Goal: Task Accomplishment & Management: Manage account settings

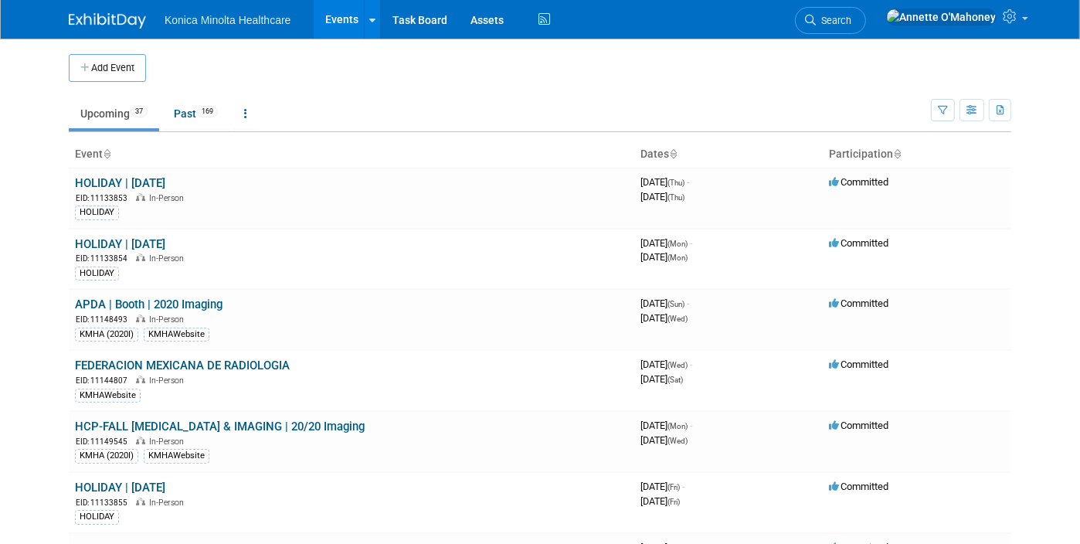
click at [90, 112] on link "Upcoming 37" at bounding box center [114, 113] width 90 height 29
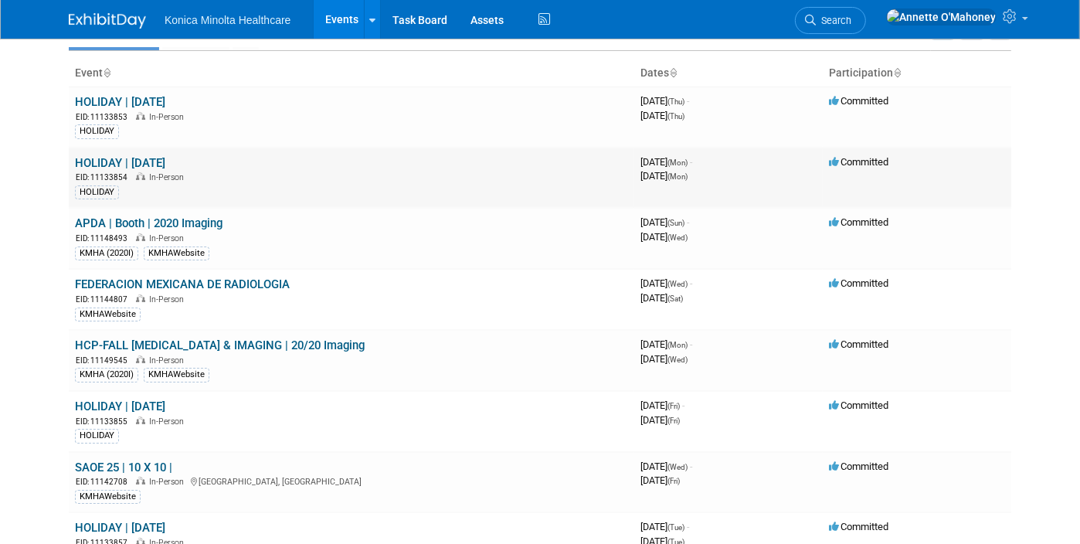
scroll to position [193, 0]
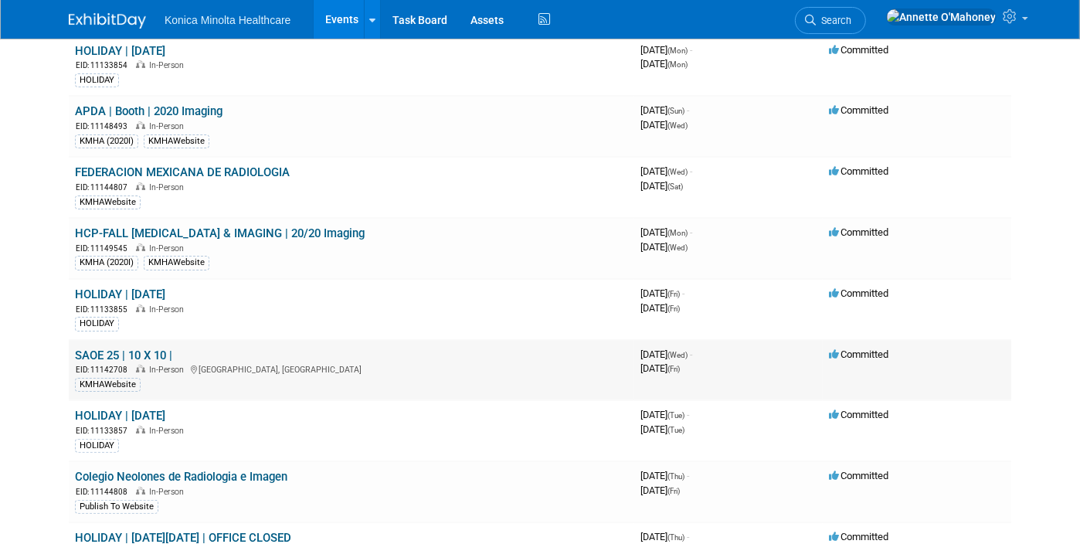
click at [124, 348] on link "SAOE 25 | 10 X 10 |" at bounding box center [123, 355] width 97 height 14
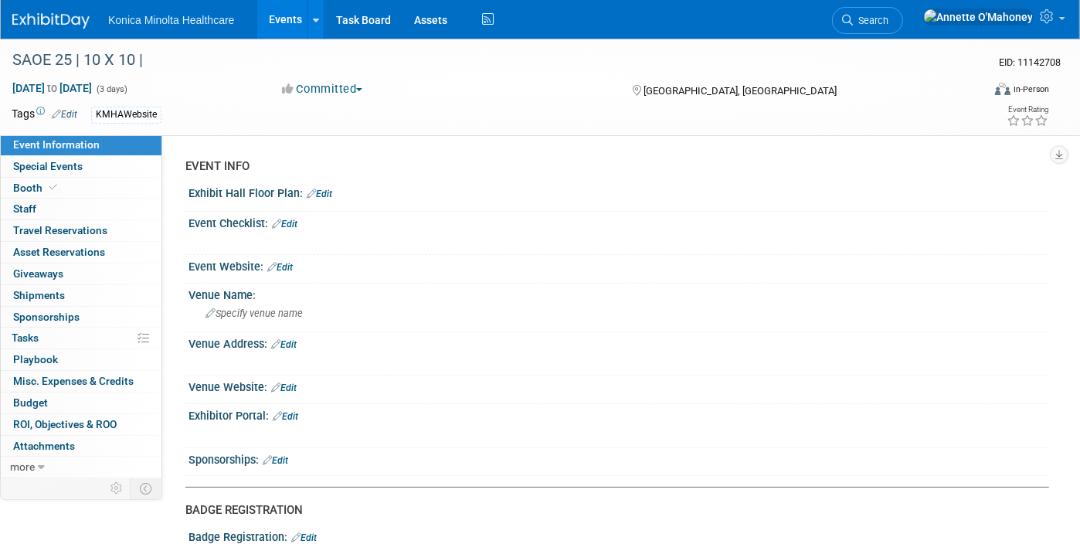
click at [285, 19] on link "Events" at bounding box center [285, 19] width 56 height 39
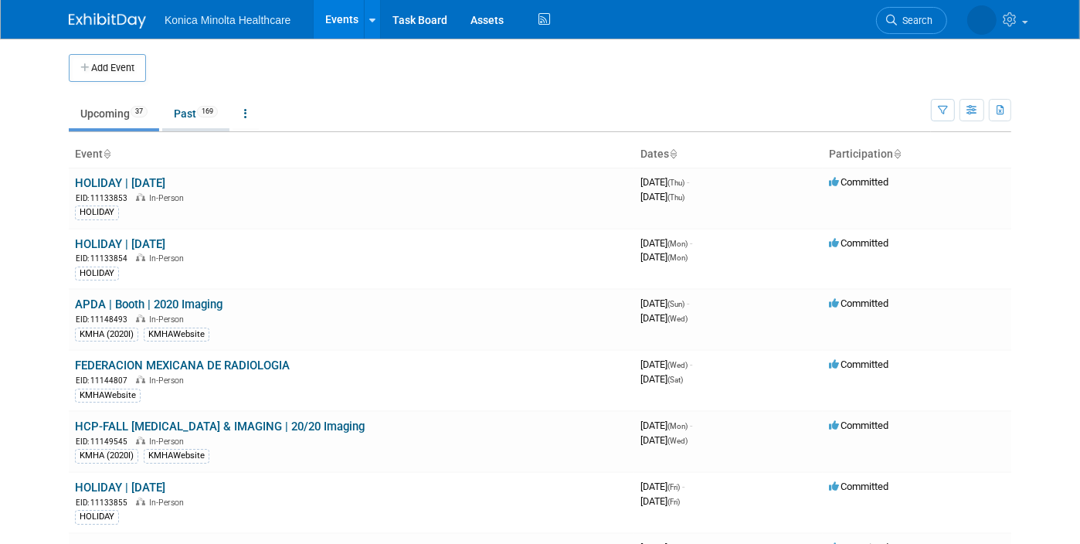
click at [176, 106] on link "Past 169" at bounding box center [195, 113] width 67 height 29
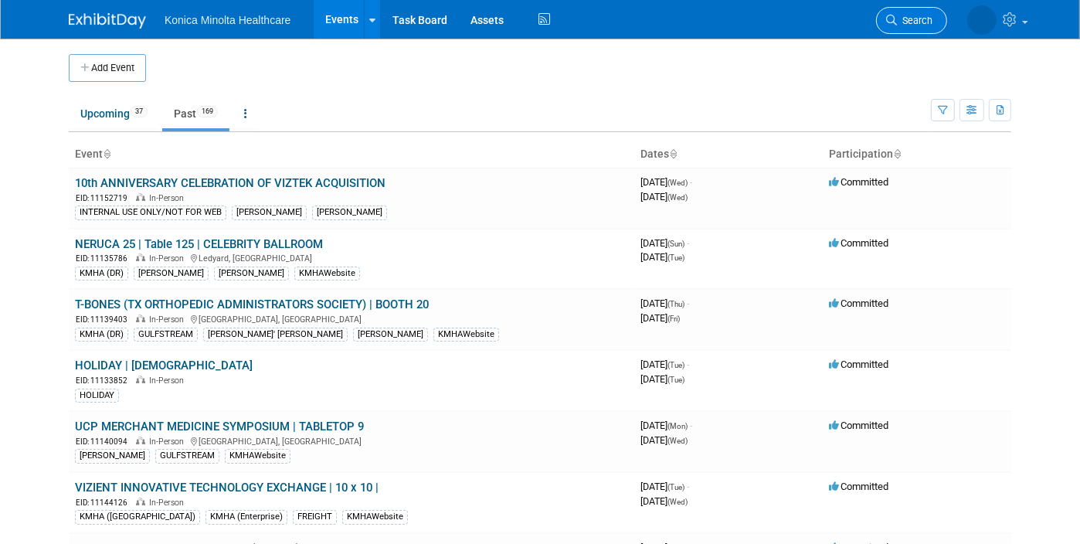
click at [912, 14] on link "Search" at bounding box center [911, 20] width 71 height 27
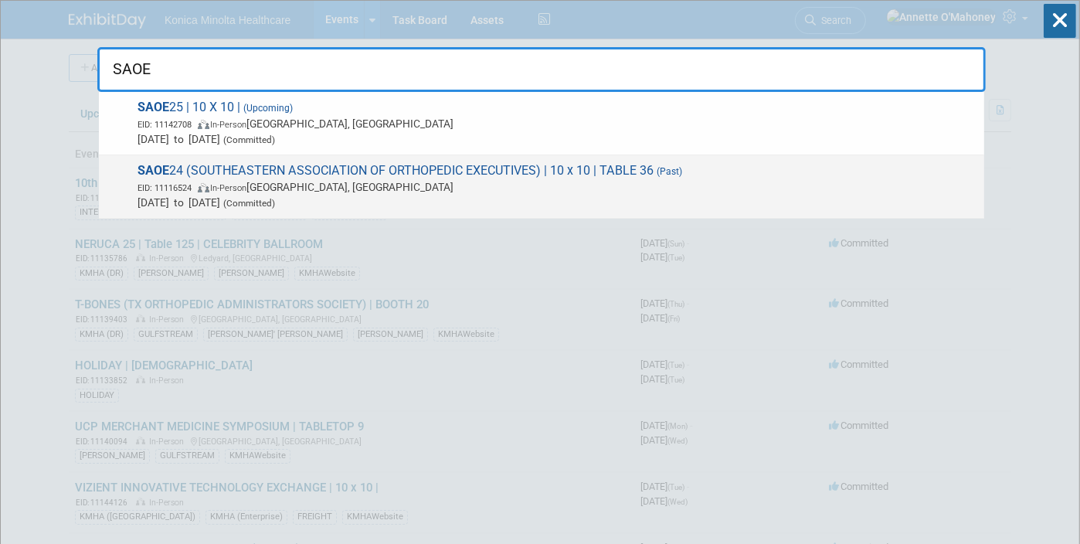
type input "SAOE"
click at [510, 168] on span "SAOE 24 (SOUTHEASTERN ASSOCIATION OF ORTHOPEDIC EXECUTIVES) | 10 x 10 | TABLE 3…" at bounding box center [555, 186] width 843 height 47
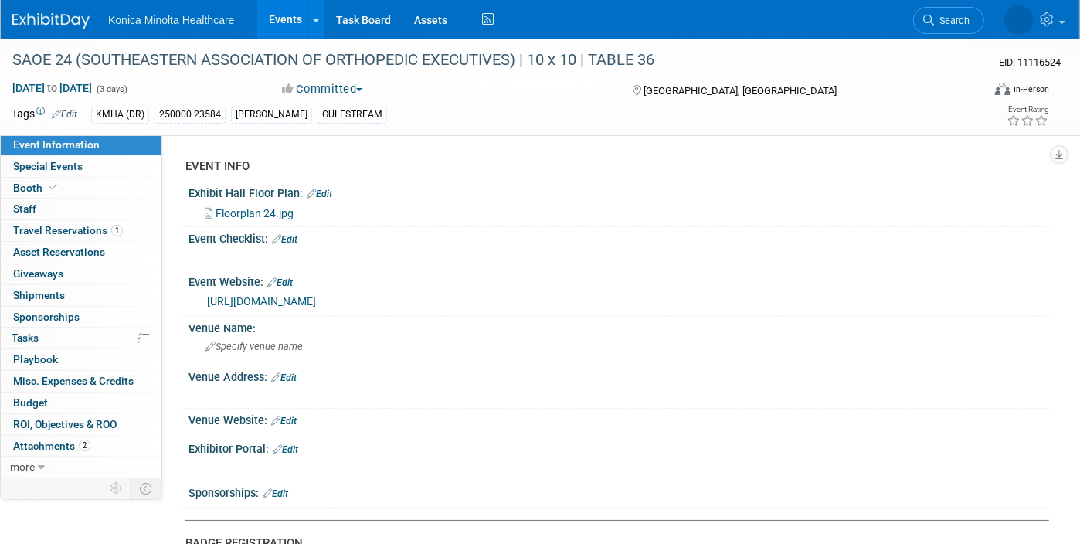
click at [293, 14] on link "Events" at bounding box center [285, 19] width 56 height 39
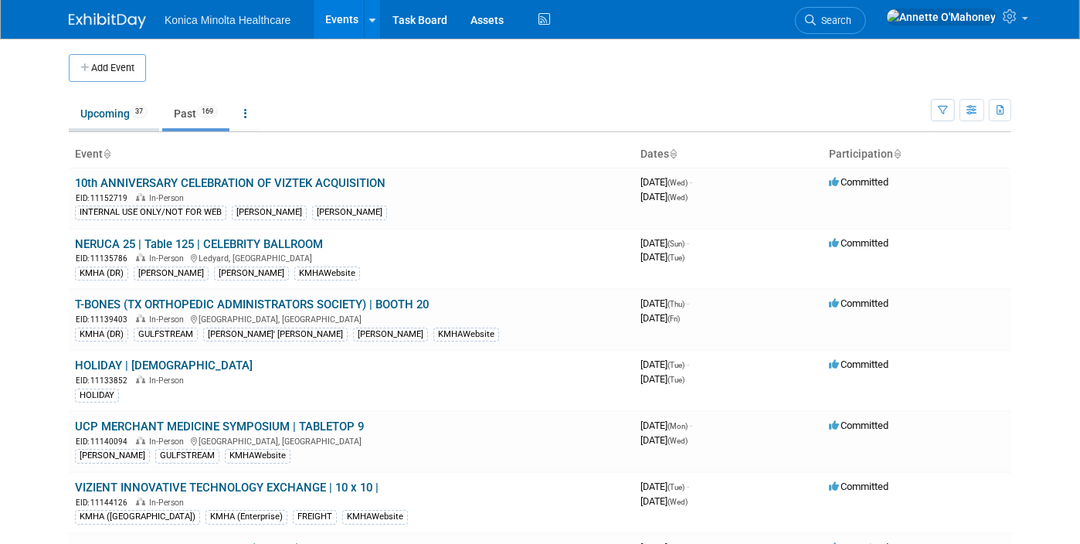
click at [81, 117] on link "Upcoming 37" at bounding box center [114, 113] width 90 height 29
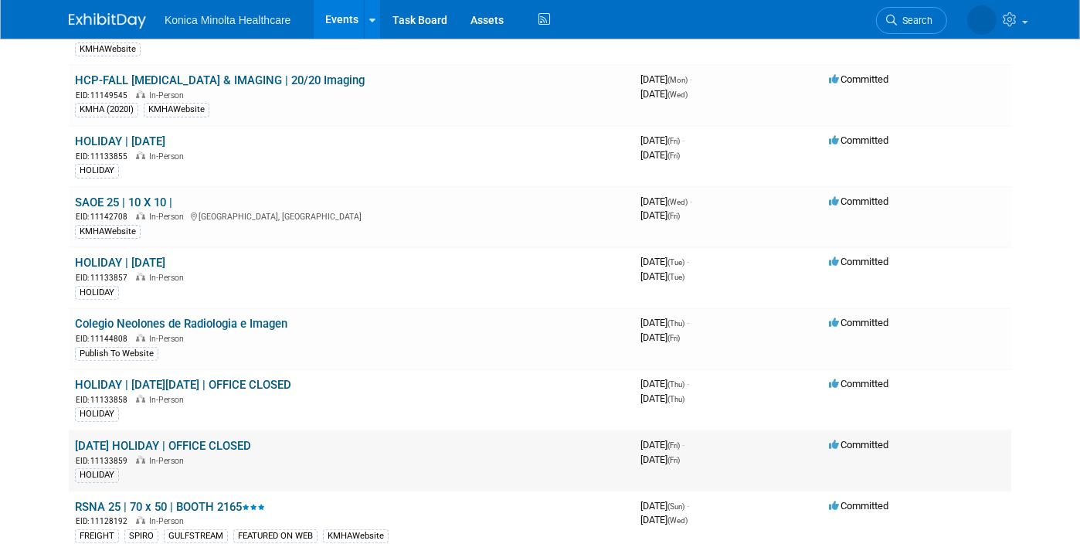
scroll to position [290, 0]
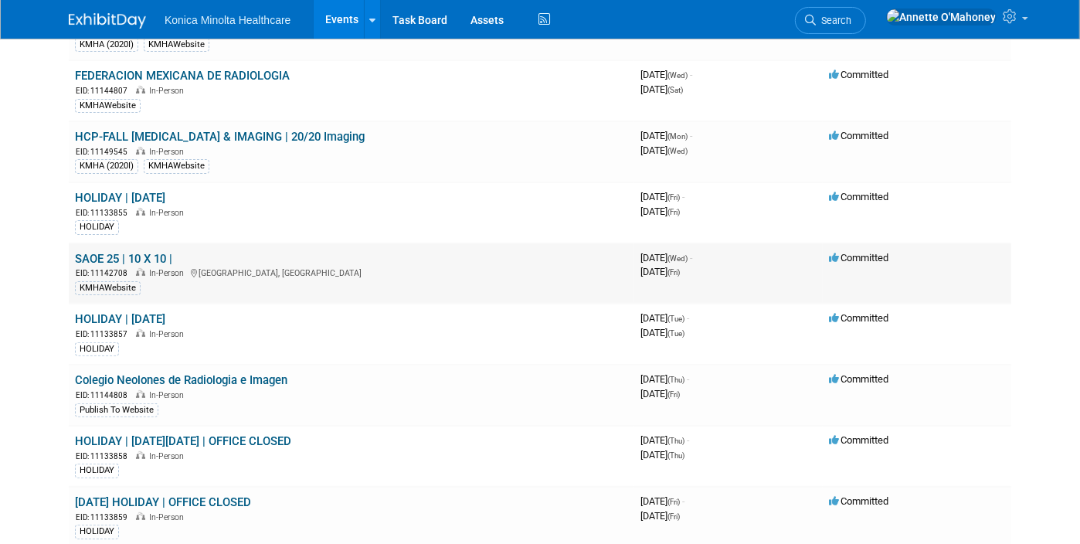
click at [103, 252] on link "SAOE 25 | 10 X 10 |" at bounding box center [123, 259] width 97 height 14
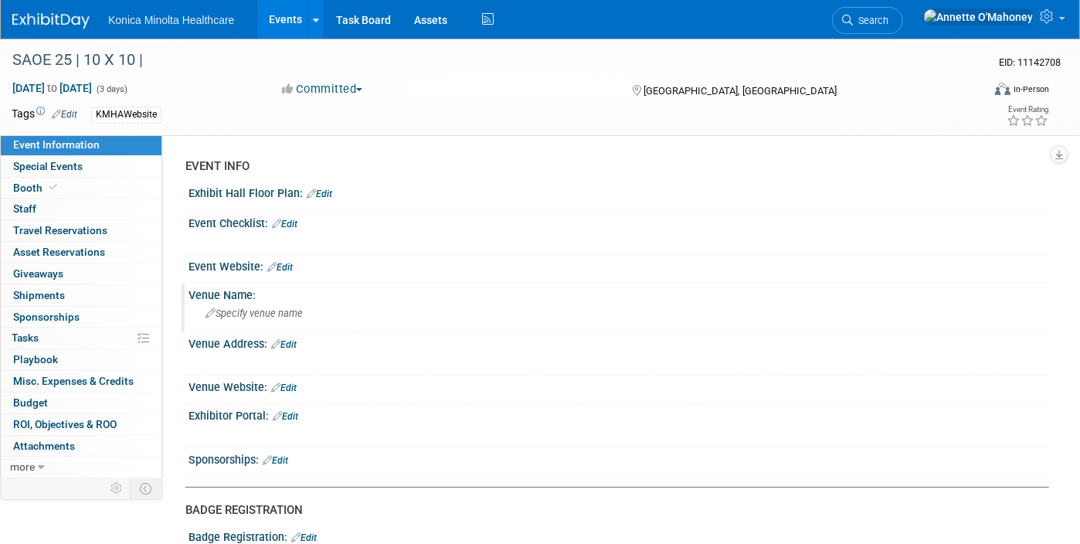
click at [246, 303] on div "Specify venue name" at bounding box center [618, 313] width 837 height 24
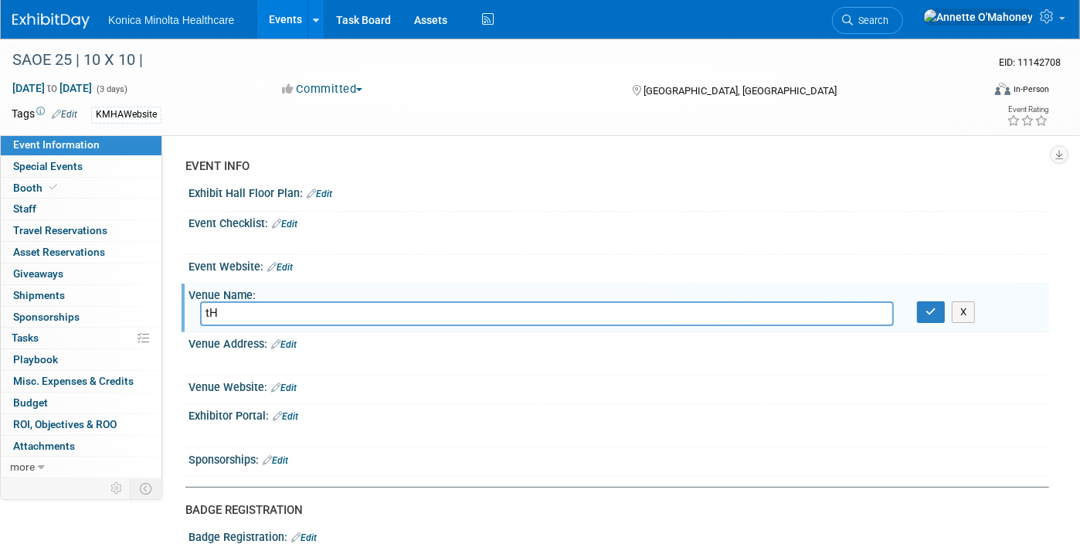
type input "t"
type input "The [GEOGRAPHIC_DATA]"
click at [293, 344] on link "Edit" at bounding box center [283, 344] width 25 height 11
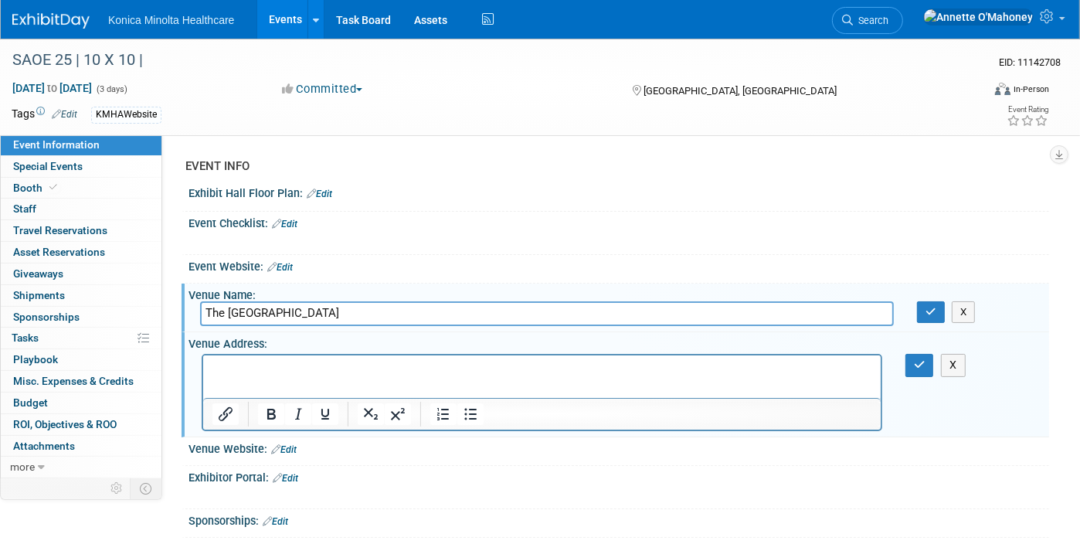
click at [298, 365] on p "Rich Text Area. Press ALT-0 for help." at bounding box center [542, 368] width 660 height 15
click at [926, 357] on button "button" at bounding box center [919, 365] width 29 height 22
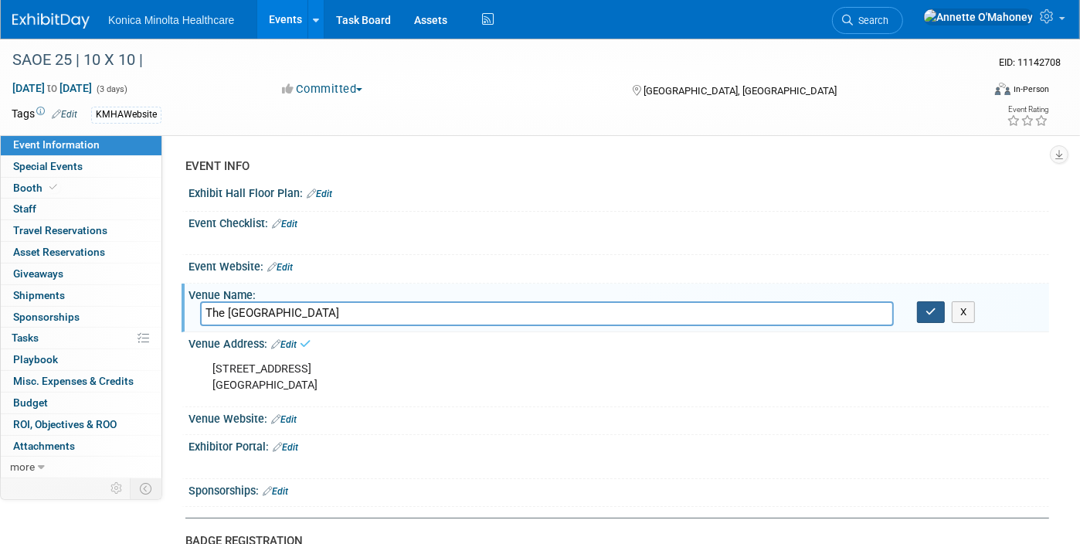
click at [927, 309] on icon "button" at bounding box center [930, 312] width 11 height 10
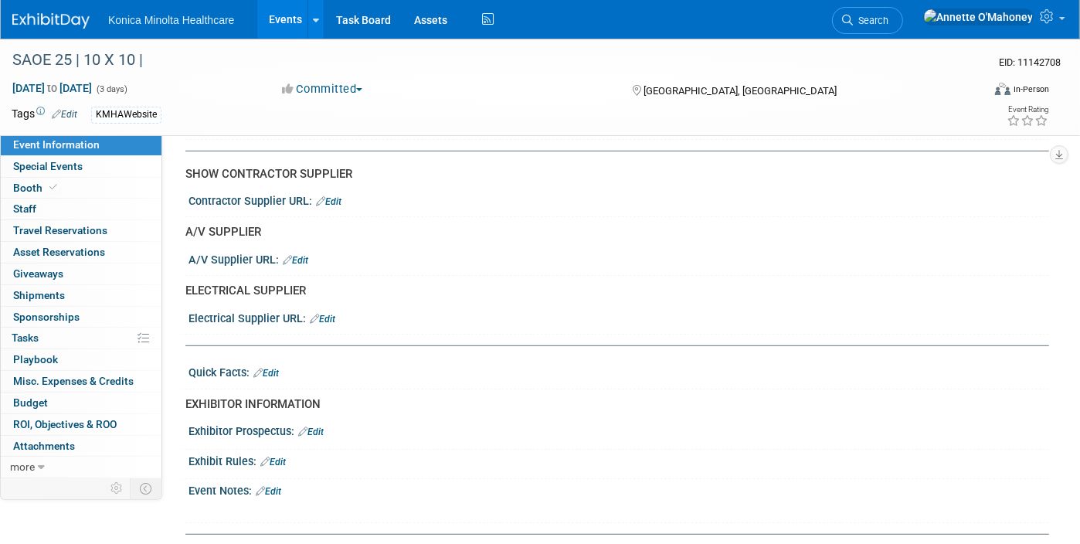
scroll to position [1158, 0]
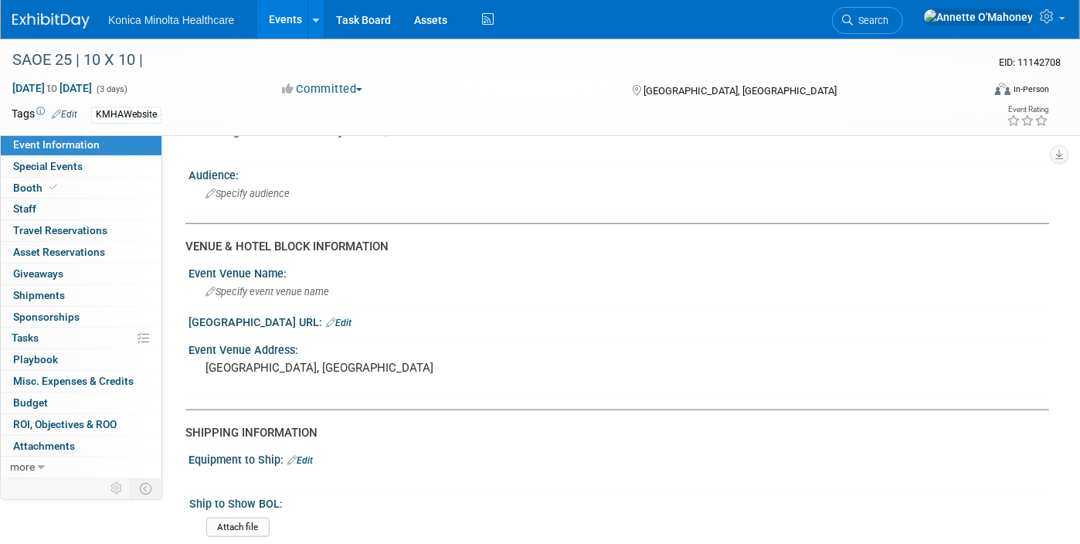
click at [306, 455] on link "Edit" at bounding box center [299, 460] width 25 height 11
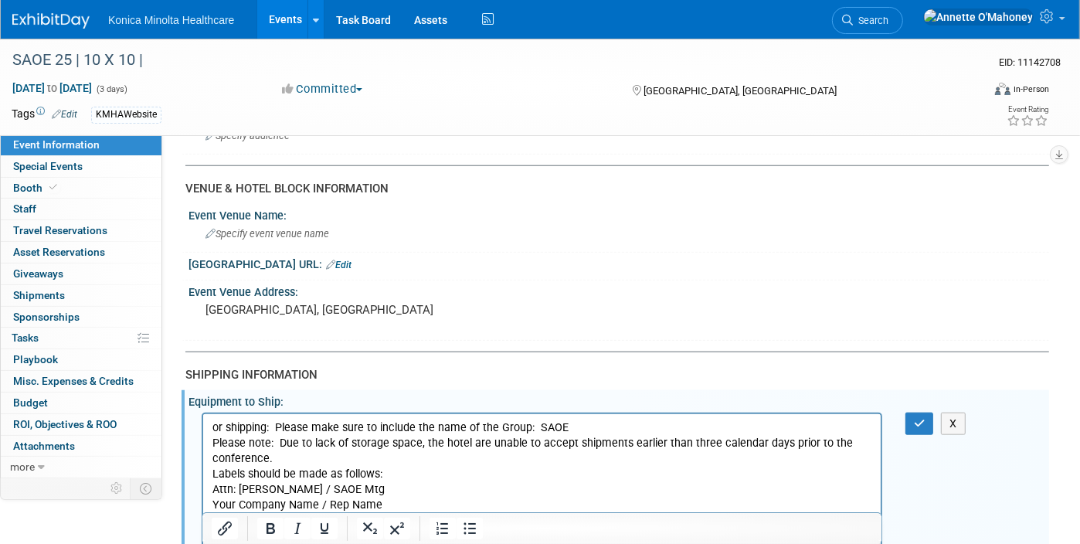
scroll to position [1311, 0]
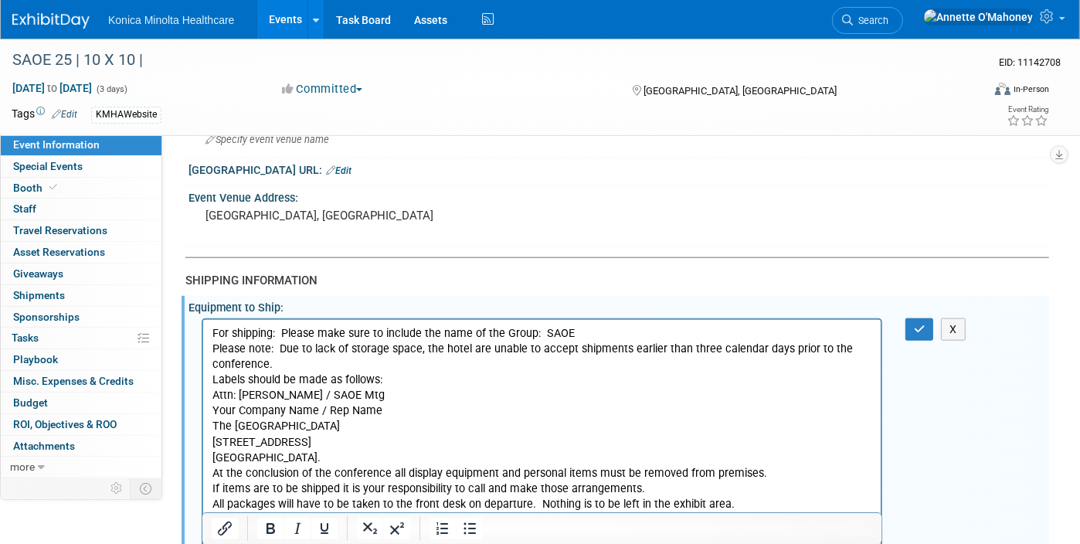
click at [277, 362] on p "For shipping: Please make sure to include the name of the Group: SAOE Please no…" at bounding box center [542, 433] width 660 height 217
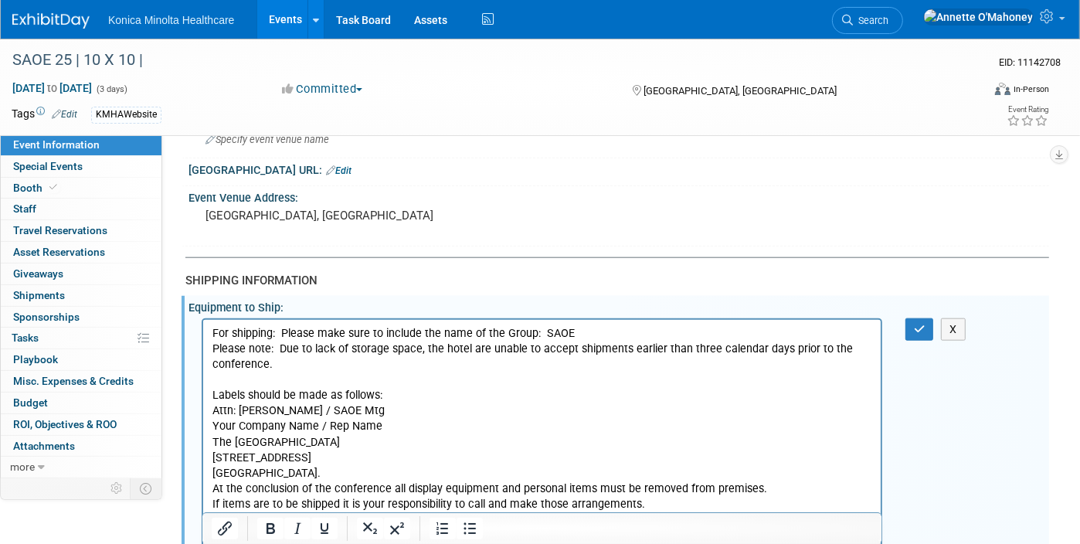
click at [400, 395] on p "Labels should be made as follows: Attn: Gabie Gagliardi / SAOE Mtg Your Company…" at bounding box center [542, 464] width 660 height 186
click at [924, 324] on icon "button" at bounding box center [920, 329] width 12 height 11
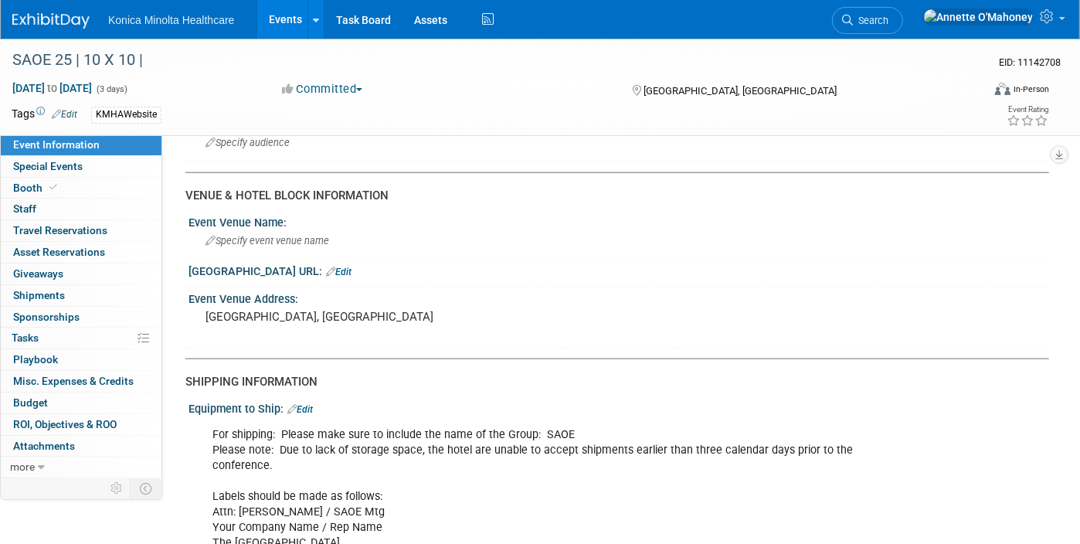
scroll to position [1215, 0]
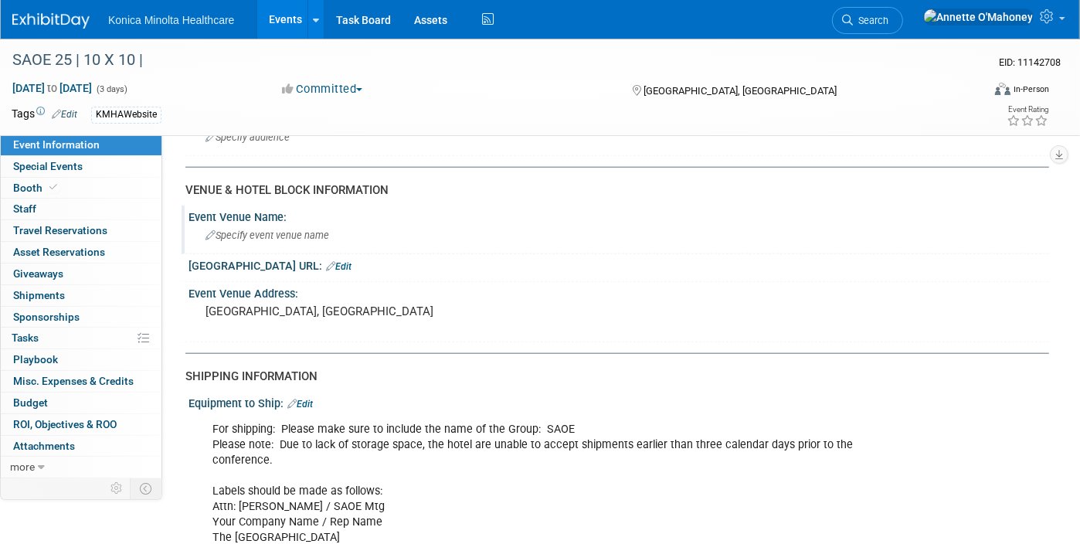
click at [311, 230] on div "Specify event venue name" at bounding box center [618, 235] width 837 height 24
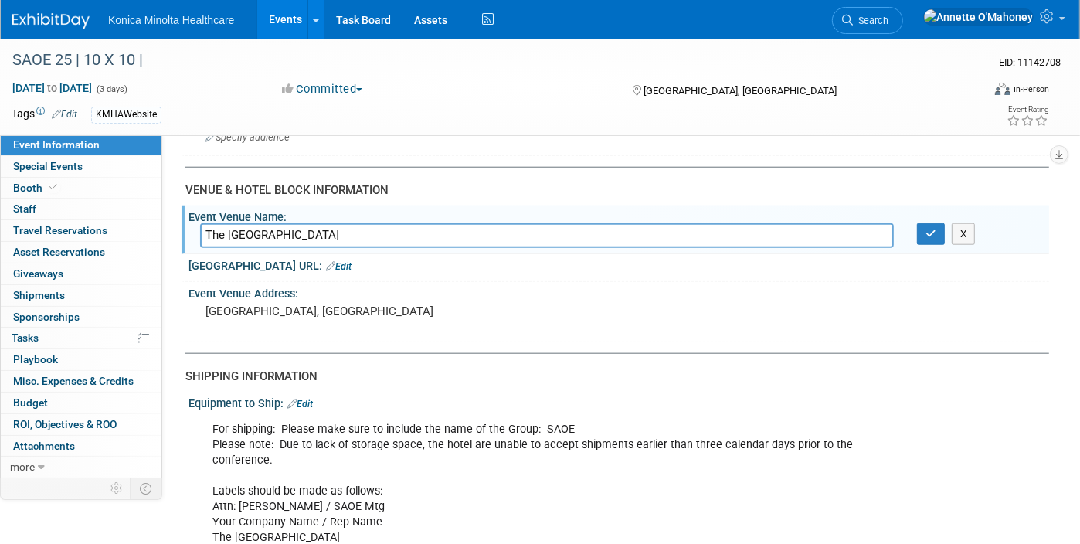
type input "The Chattanoogan Hotel"
click at [326, 261] on link "Edit" at bounding box center [338, 266] width 25 height 11
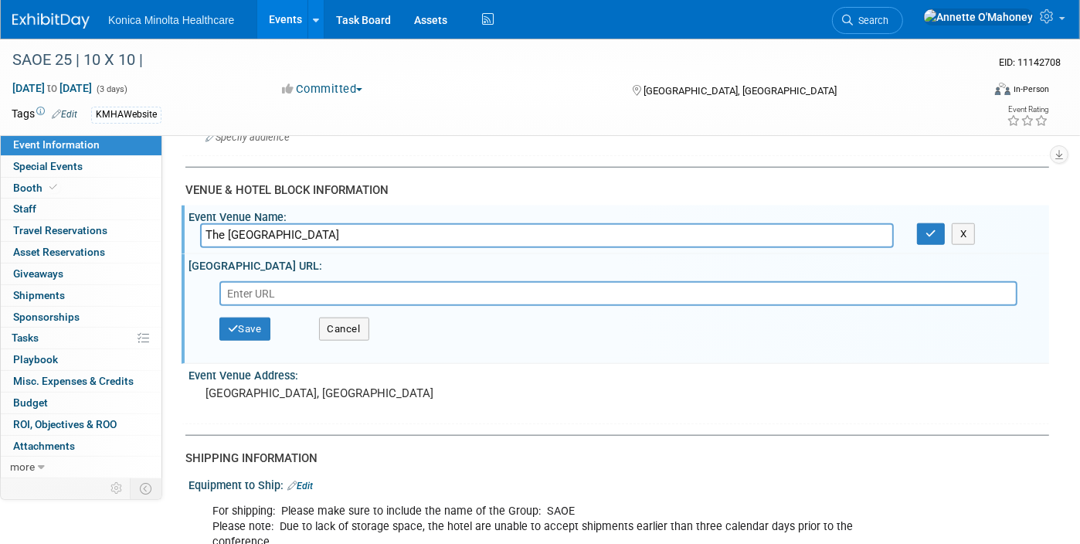
click at [307, 281] on input "text" at bounding box center [618, 293] width 798 height 25
paste input "https://www.hilton.com/en/book/reservation/rooms/?ctyhocn=CHABSQQ&arrivalDate=2…"
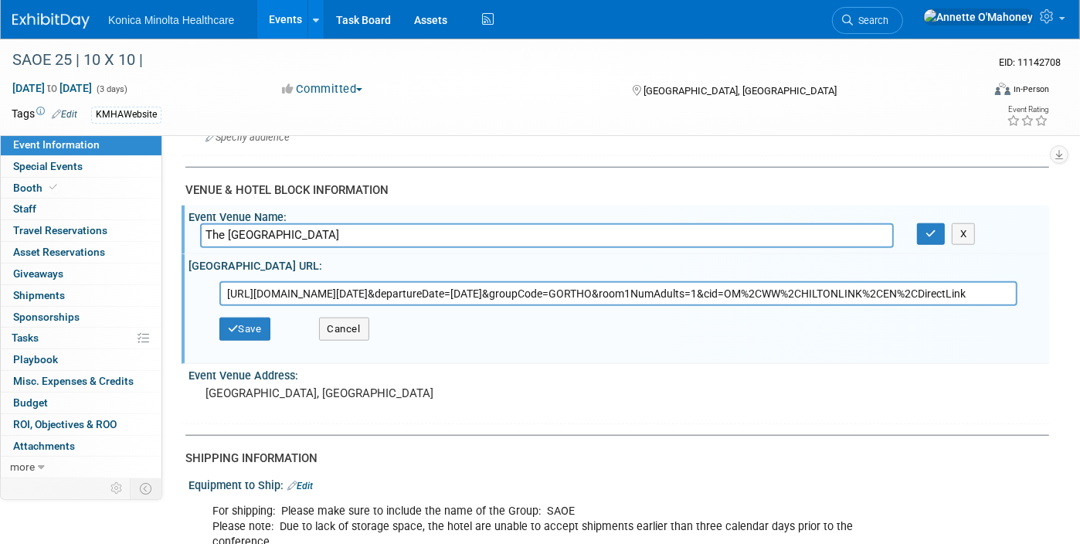
scroll to position [0, 317]
click at [256, 317] on button "Save" at bounding box center [244, 328] width 51 height 23
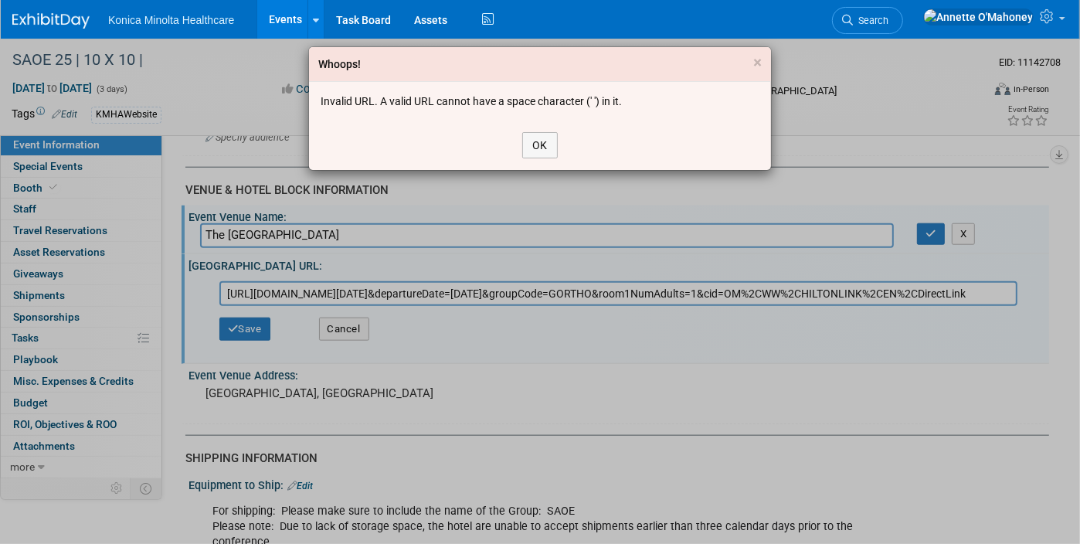
click at [267, 273] on div "Whoops! × Invalid URL. A valid URL cannot have a space character (' ') in it. OK" at bounding box center [540, 272] width 1080 height 544
click at [539, 141] on button "OK" at bounding box center [540, 145] width 36 height 26
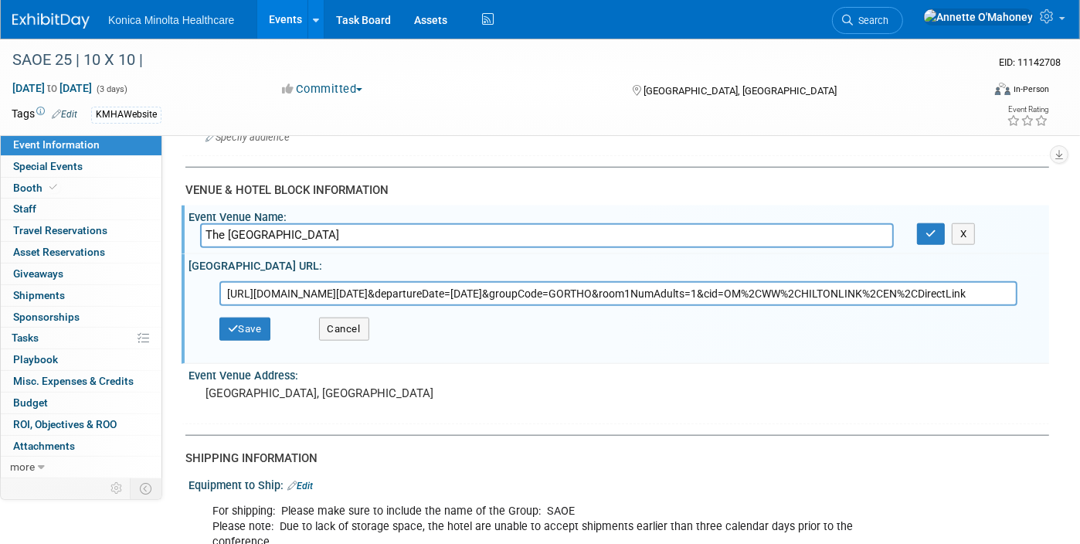
click at [243, 281] on input "https://www.hilton.com/en/book/reservation/rooms/?ctyhocn=CHABSQQ&arrivalDate=2…" at bounding box center [618, 293] width 798 height 25
drag, startPoint x: 227, startPoint y: 276, endPoint x: 1127, endPoint y: 268, distance: 899.8
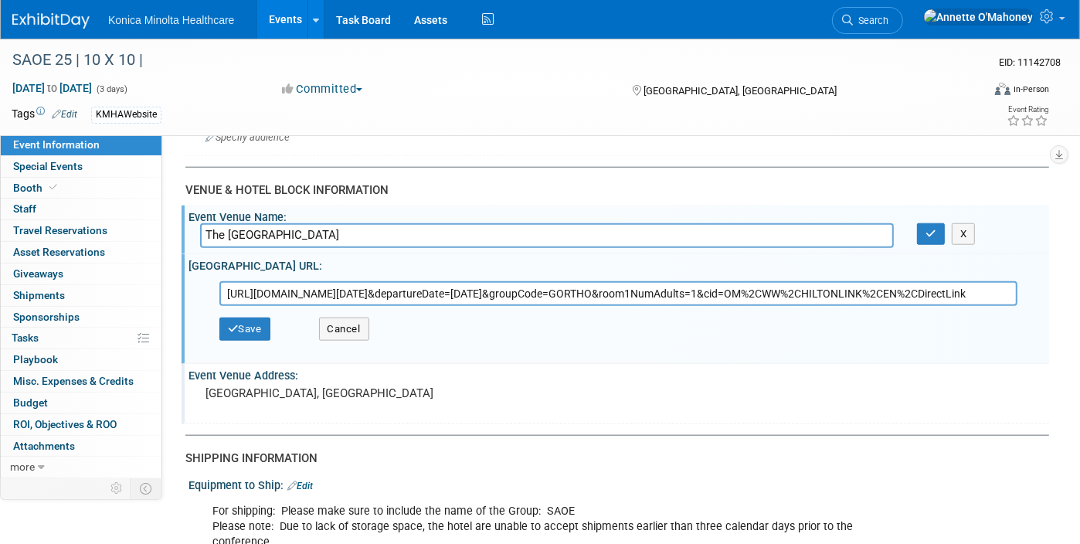
click at [924, 364] on div "Event Venue Address:" at bounding box center [618, 373] width 860 height 19
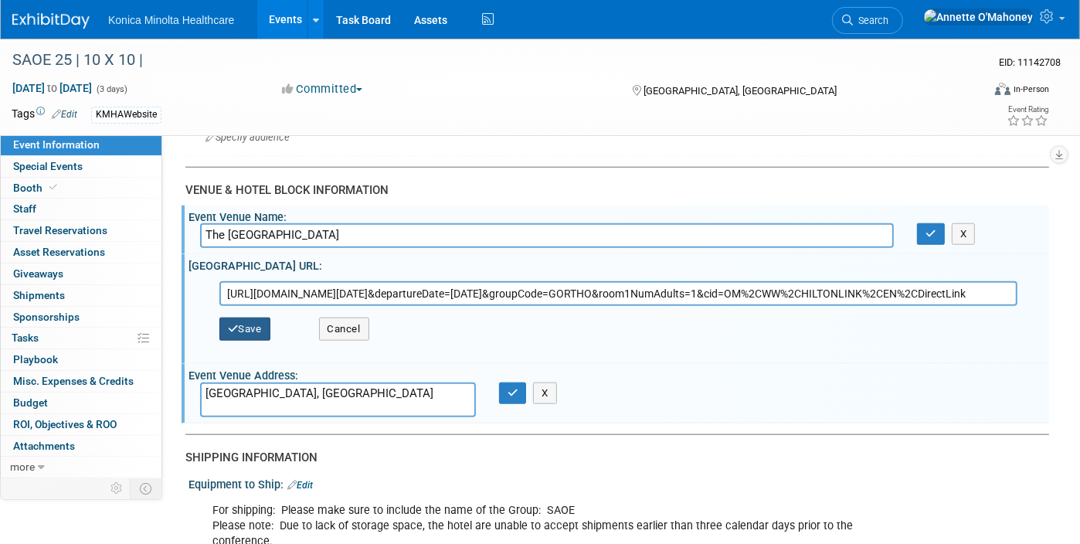
click at [245, 324] on button "Save" at bounding box center [244, 328] width 51 height 23
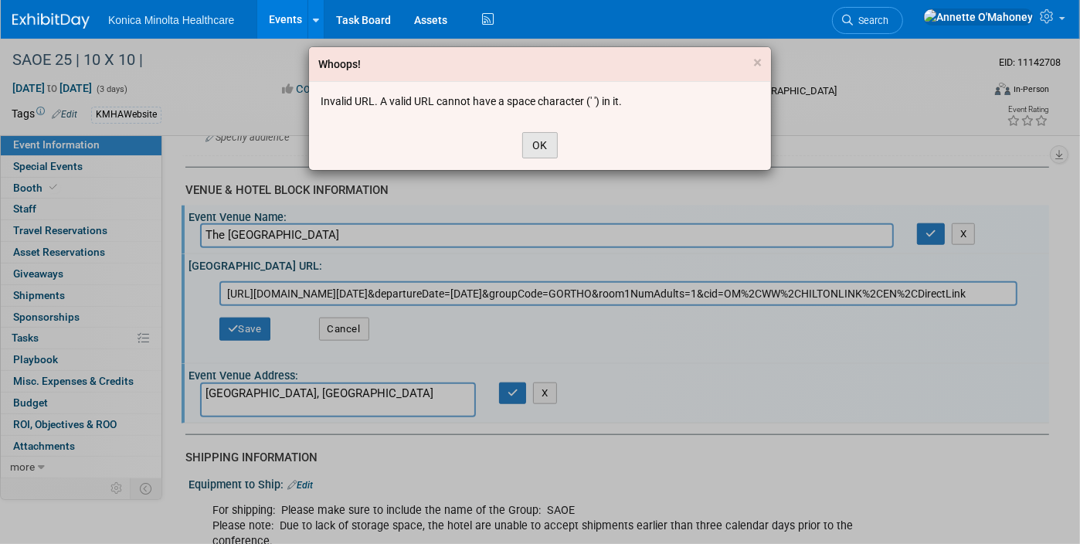
click at [544, 145] on button "OK" at bounding box center [540, 145] width 36 height 26
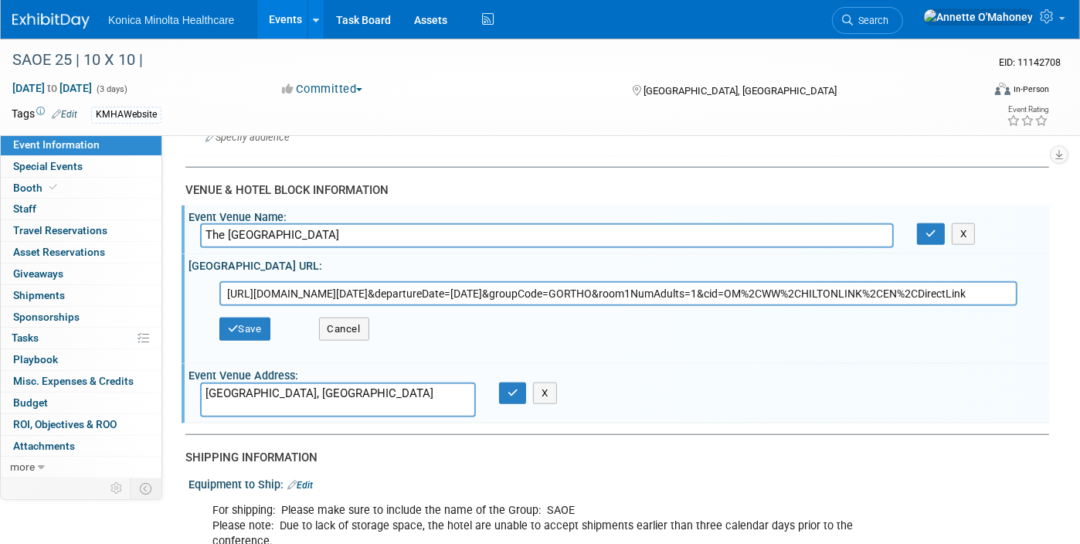
click at [995, 281] on input "https://www.hilton.com/en/book/reservation/rooms/?ctyhocn=CHABSQQ&arrivalDate=2…" at bounding box center [618, 293] width 798 height 25
click at [254, 317] on button "Save" at bounding box center [244, 328] width 51 height 23
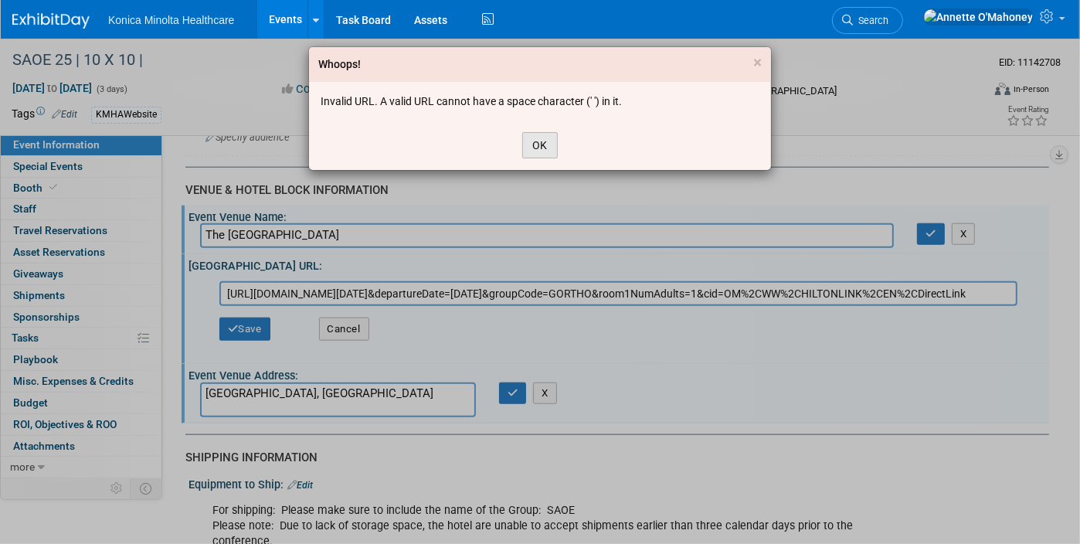
click at [544, 141] on button "OK" at bounding box center [540, 145] width 36 height 26
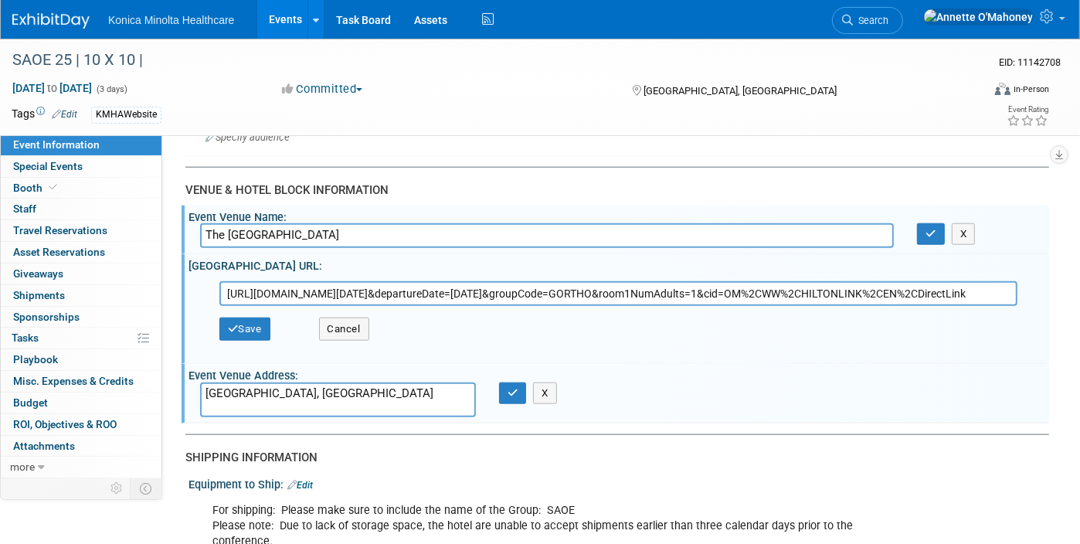
click at [227, 281] on input "https://www.hilton.com/en/book/reservation/rooms/?ctyhocn=CHABSQQ&arrivalDate=2…" at bounding box center [618, 293] width 798 height 25
type input "https://www.hilton.com/en/book/reservation/rooms/?ctyhocn=CHABSQQ&arrivalDate=2…"
click at [244, 317] on button "Save" at bounding box center [244, 328] width 51 height 23
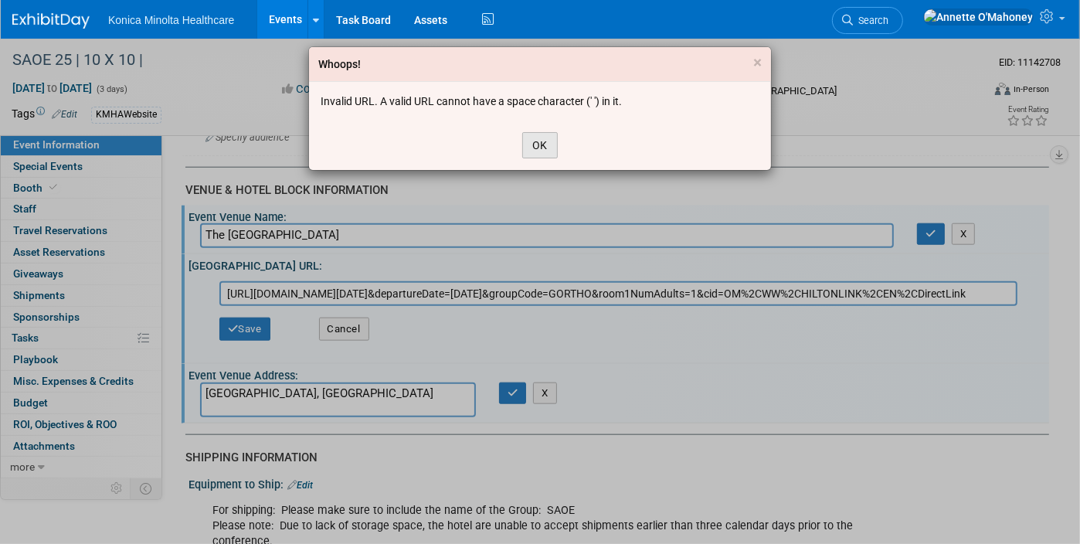
click at [531, 146] on button "OK" at bounding box center [540, 145] width 36 height 26
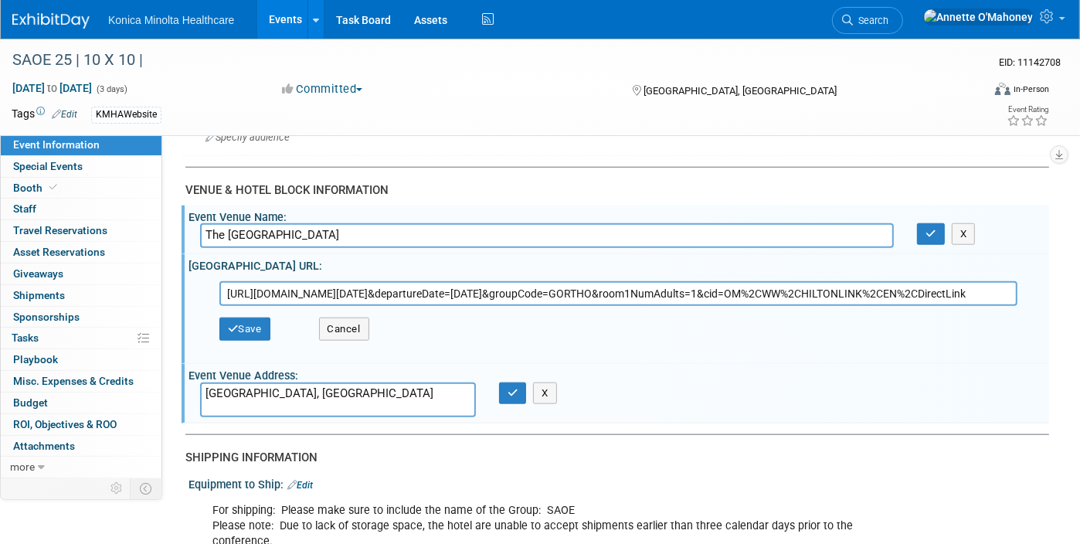
scroll to position [0, 312]
drag, startPoint x: 226, startPoint y: 275, endPoint x: 1462, endPoint y: 303, distance: 1236.8
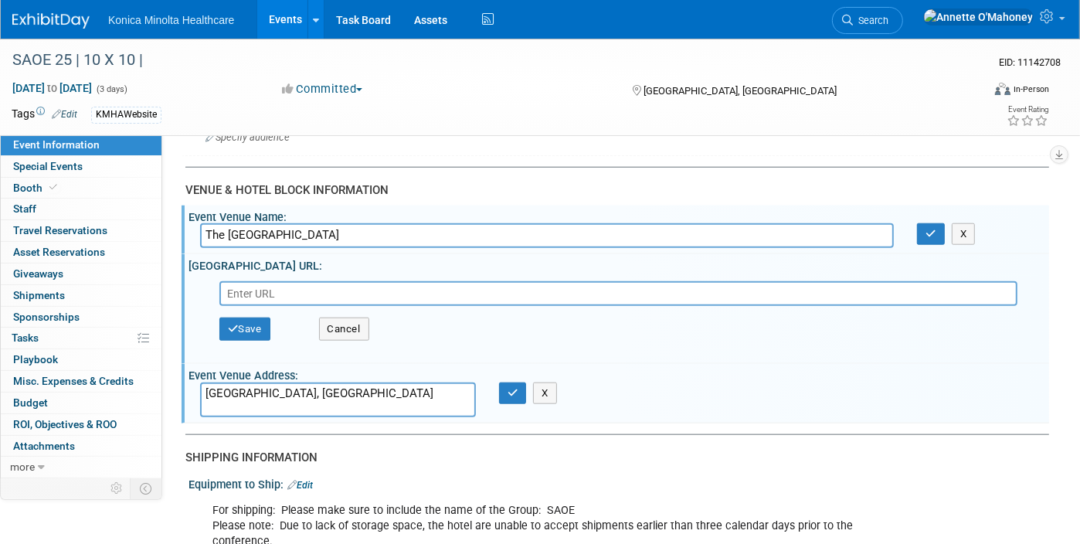
scroll to position [0, 0]
click at [246, 287] on input "text" at bounding box center [618, 293] width 798 height 25
paste input "https://www.hilton.com/en/book/reservation/rooms/?ctyhocn=CHABSQQ&arrivalDate=2…"
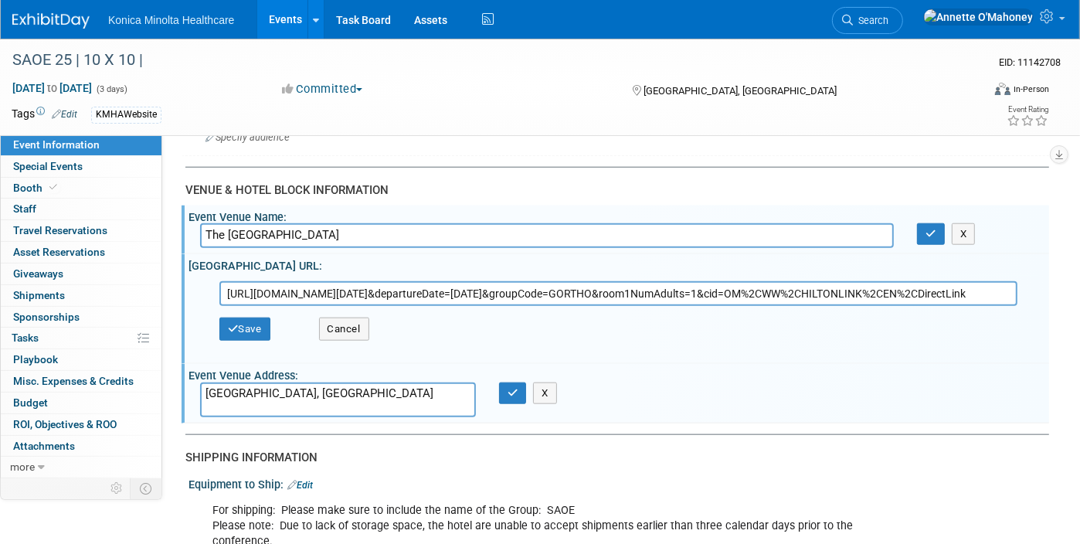
scroll to position [0, 312]
type input "https://www.hilton.com/en/book/reservation/rooms/?ctyhocn=CHABSQQ&arrivalDate=2…"
click at [219, 317] on button "Save" at bounding box center [244, 328] width 51 height 23
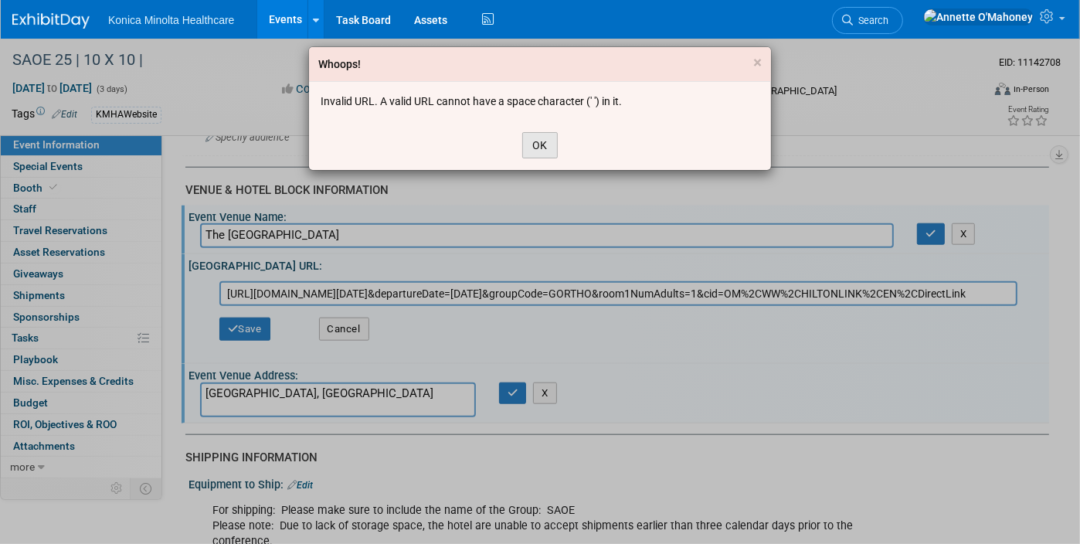
click at [550, 142] on button "OK" at bounding box center [540, 145] width 36 height 26
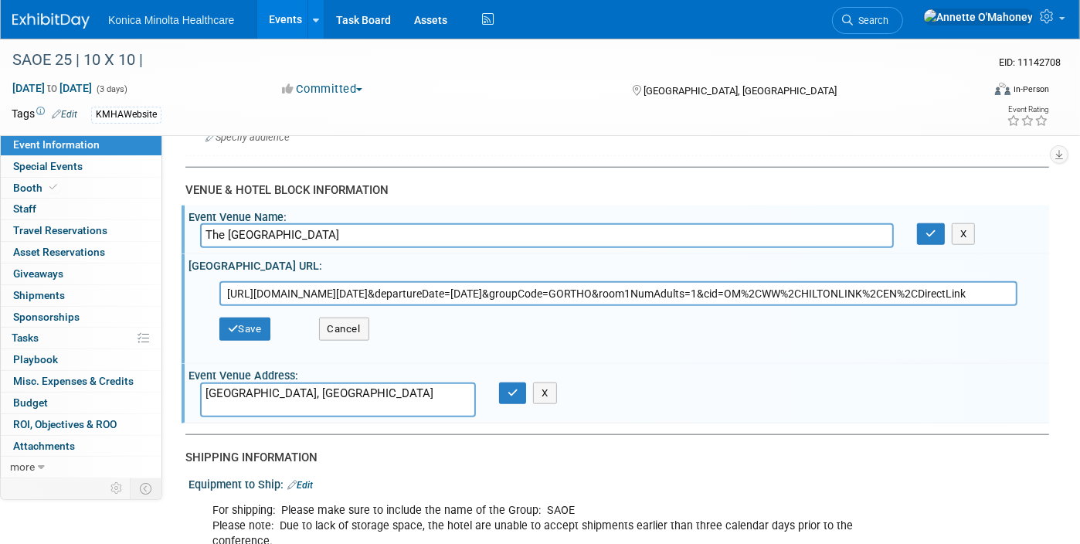
drag, startPoint x: 226, startPoint y: 279, endPoint x: -20, endPoint y: 268, distance: 246.6
click at [351, 317] on button "Cancel" at bounding box center [344, 328] width 50 height 23
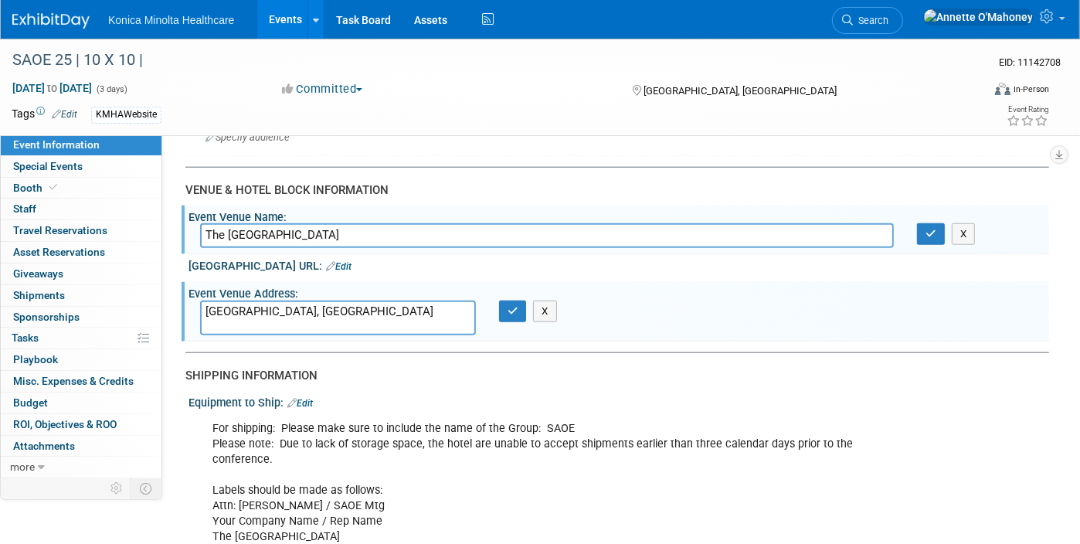
click at [281, 18] on link "Events" at bounding box center [285, 19] width 56 height 39
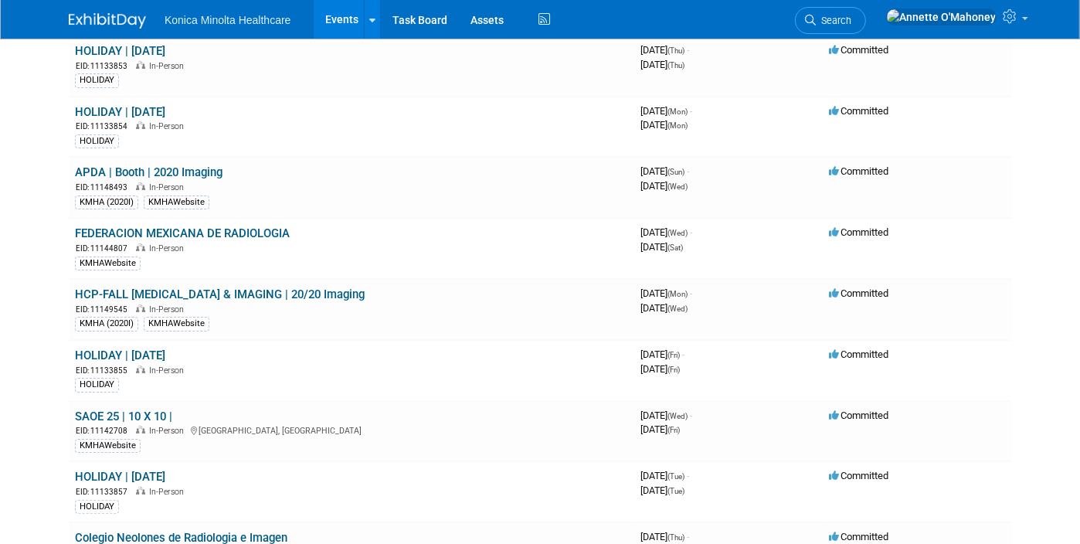
scroll to position [97, 0]
